Goal: Task Accomplishment & Management: Manage account settings

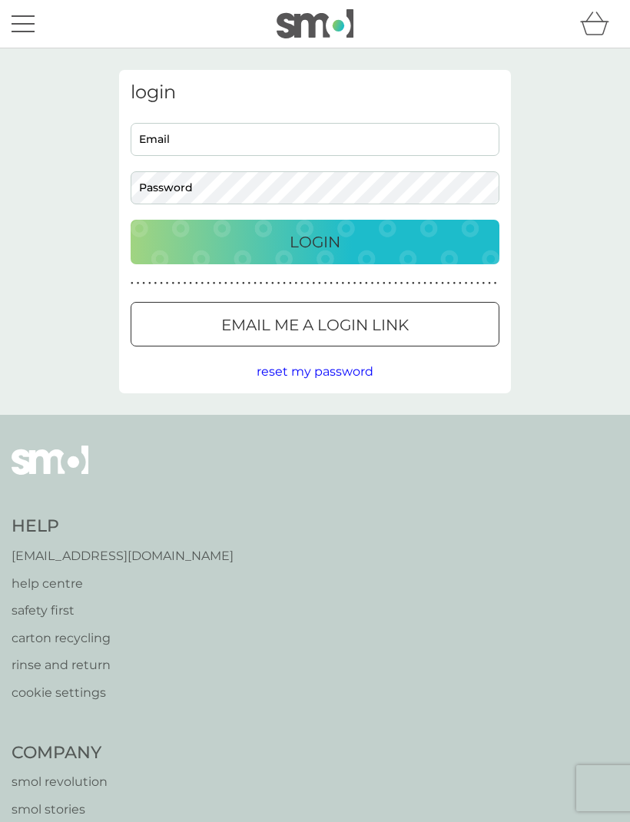
click at [240, 137] on input "Email" at bounding box center [315, 139] width 369 height 33
type input "shearerg@Icloud.com"
click at [315, 241] on button "Login" at bounding box center [315, 242] width 369 height 45
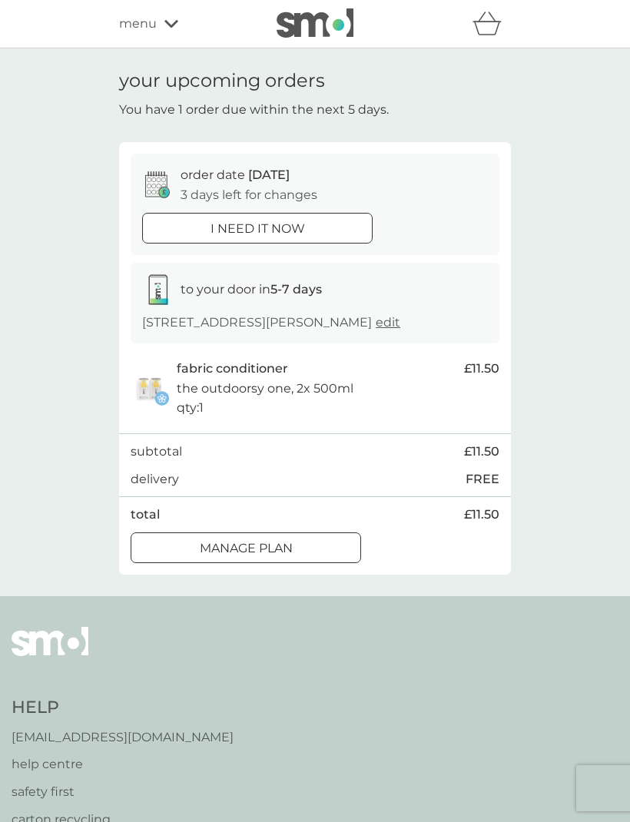
click at [258, 556] on div at bounding box center [245, 548] width 55 height 16
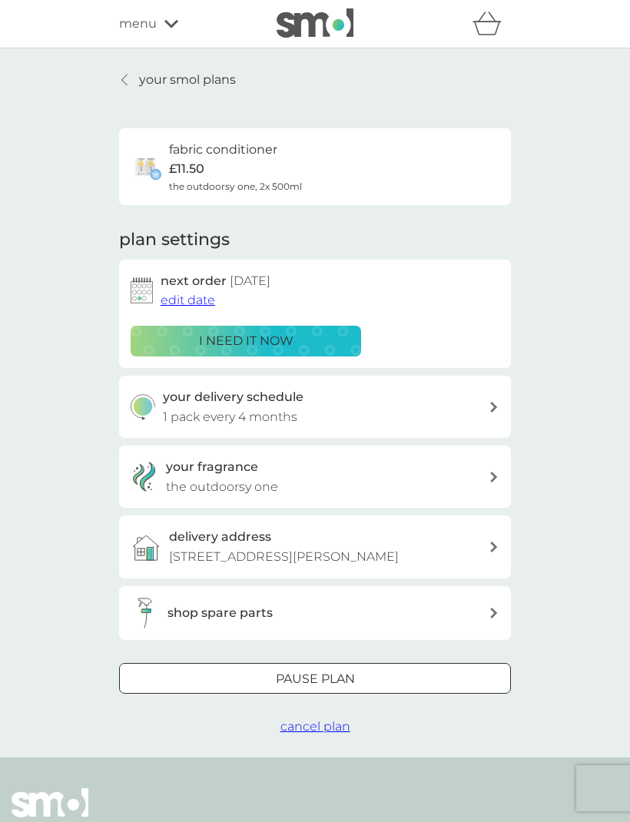
click at [178, 293] on span "edit date" at bounding box center [188, 300] width 55 height 15
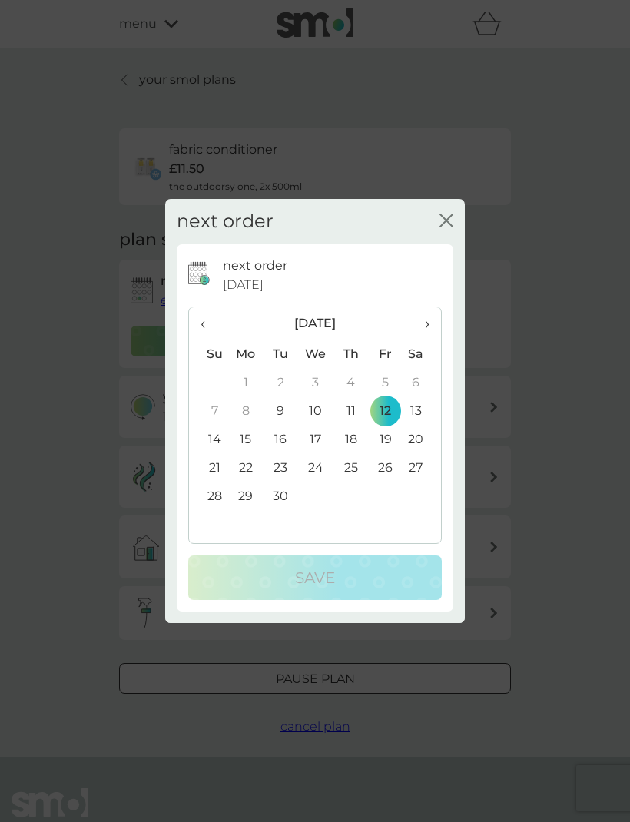
click at [418, 321] on span "›" at bounding box center [421, 323] width 15 height 32
click at [353, 409] on td "9" at bounding box center [350, 411] width 35 height 28
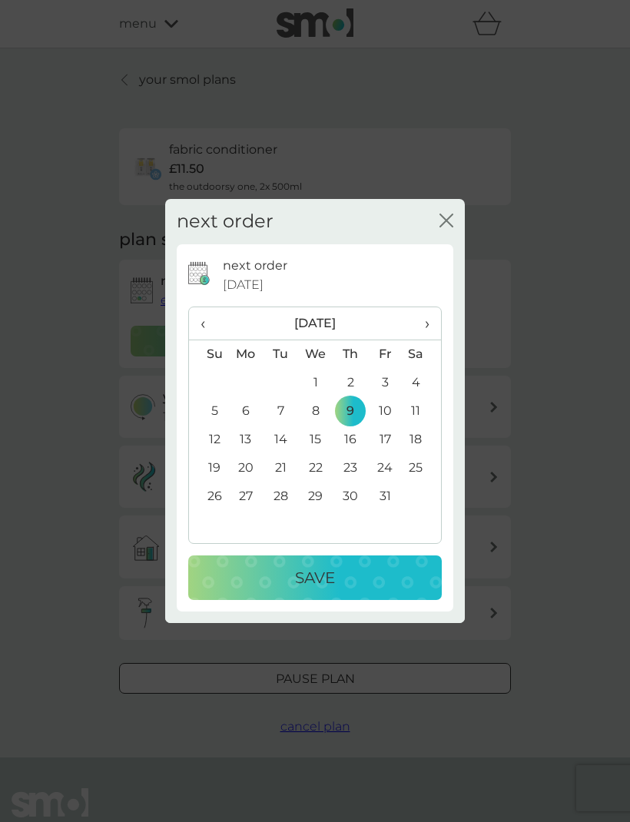
click at [322, 588] on p "Save" at bounding box center [315, 577] width 40 height 25
